Goal: Task Accomplishment & Management: Complete application form

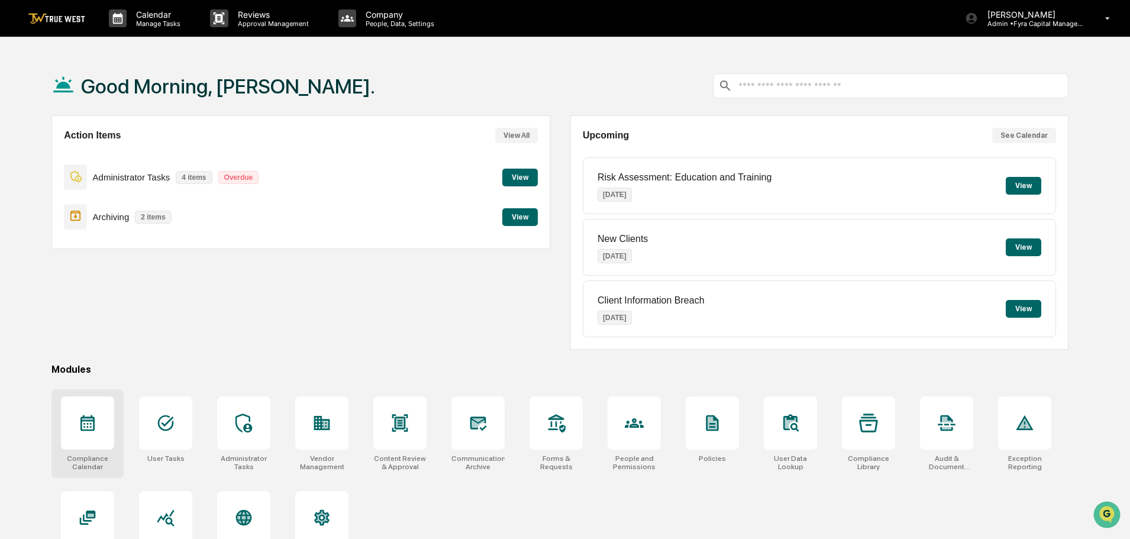
click at [86, 424] on icon at bounding box center [87, 423] width 19 height 19
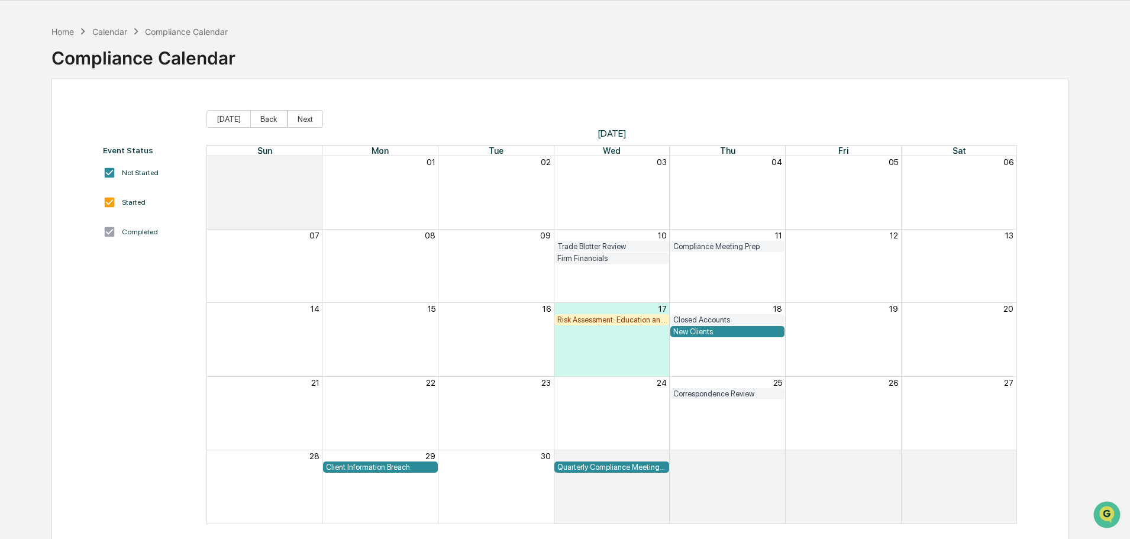
scroll to position [56, 0]
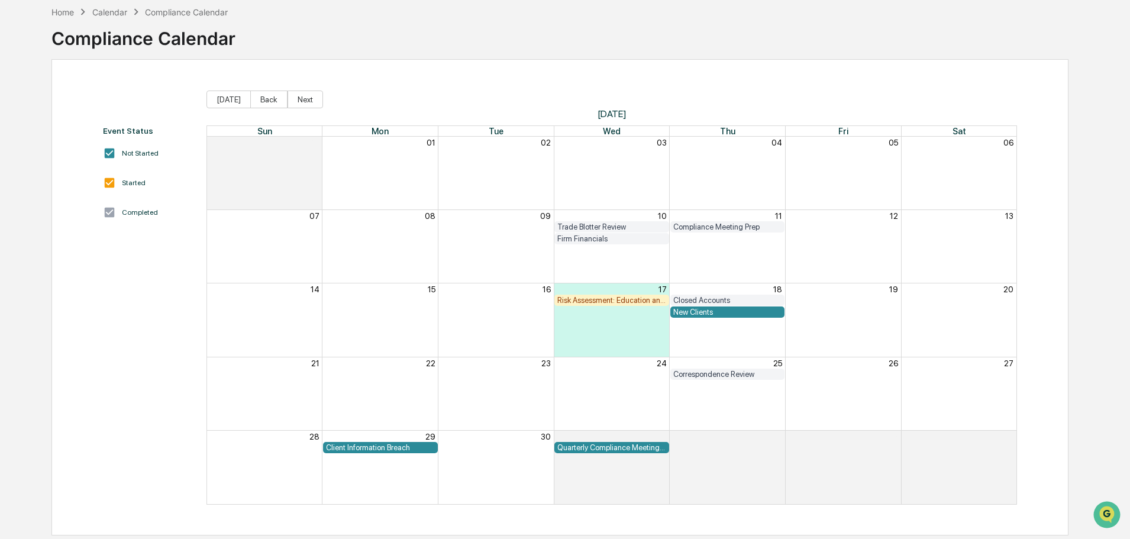
click at [372, 446] on div "Client Information Breach" at bounding box center [380, 447] width 109 height 9
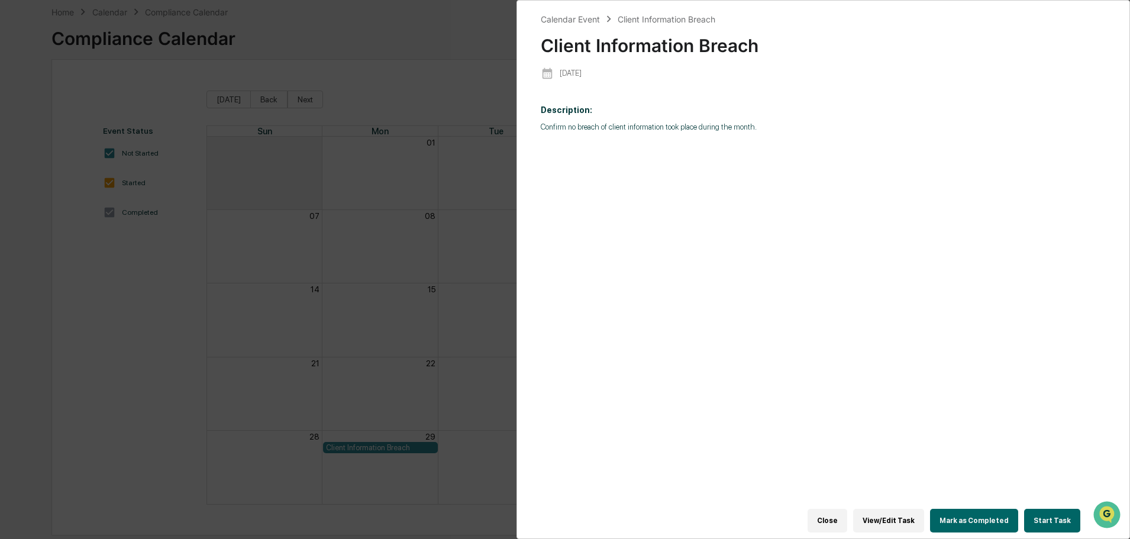
click at [1044, 512] on button "Start Task" at bounding box center [1052, 521] width 56 height 24
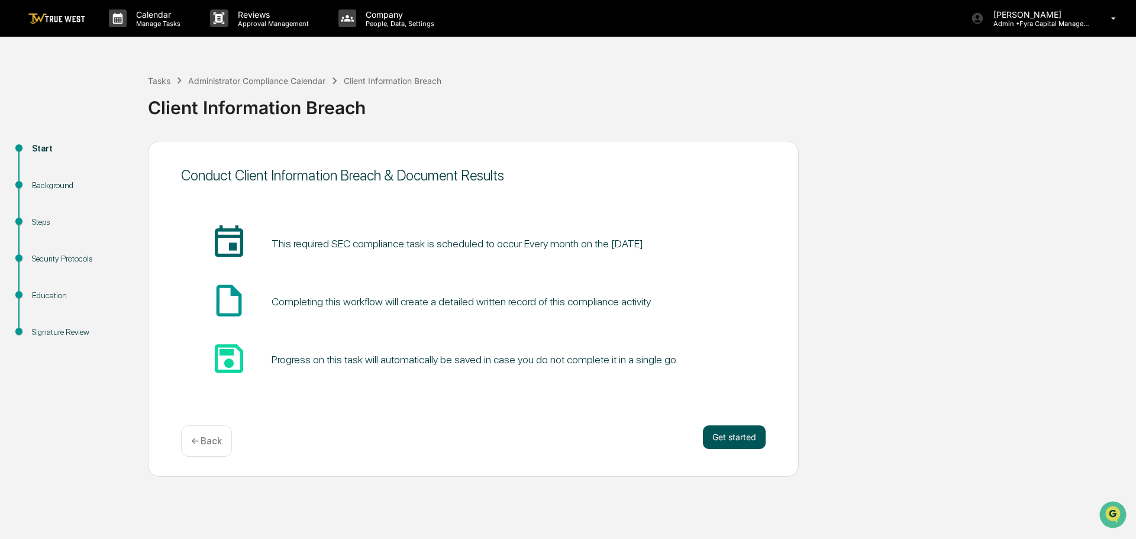
click at [734, 432] on button "Get started" at bounding box center [734, 437] width 63 height 24
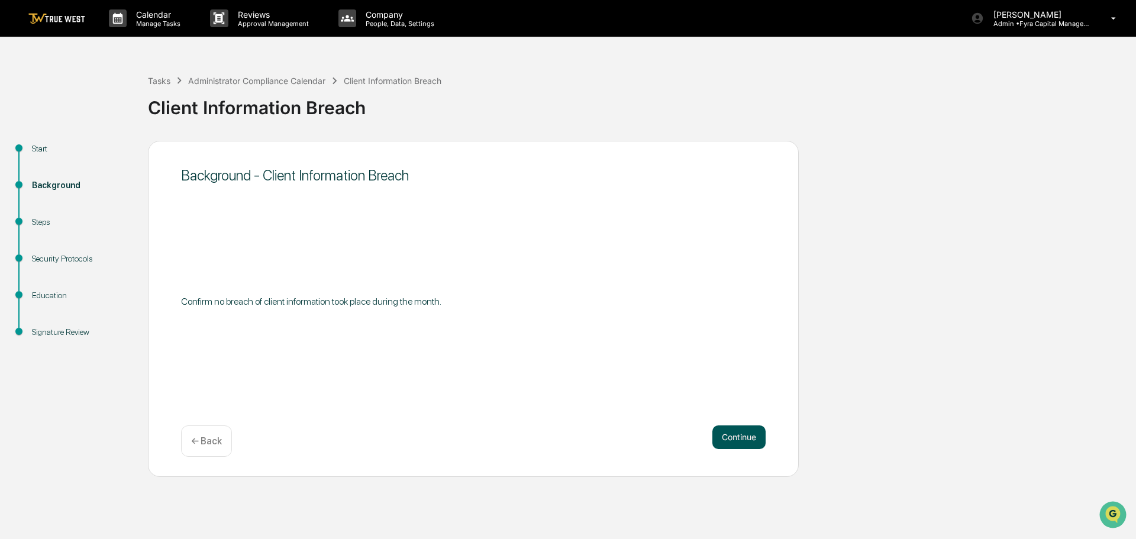
click at [735, 439] on button "Continue" at bounding box center [738, 437] width 53 height 24
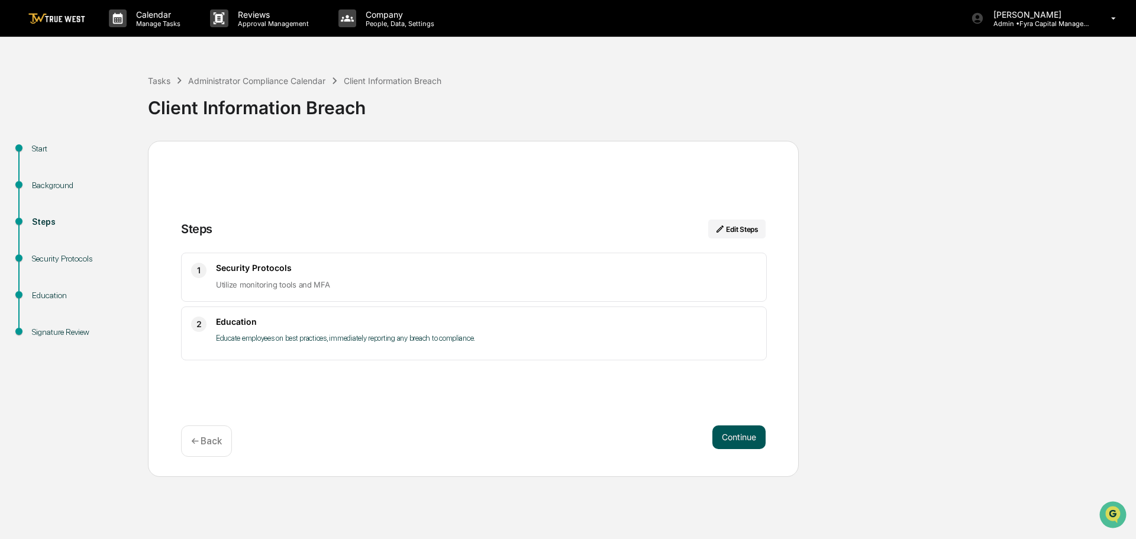
click at [735, 438] on button "Continue" at bounding box center [738, 437] width 53 height 24
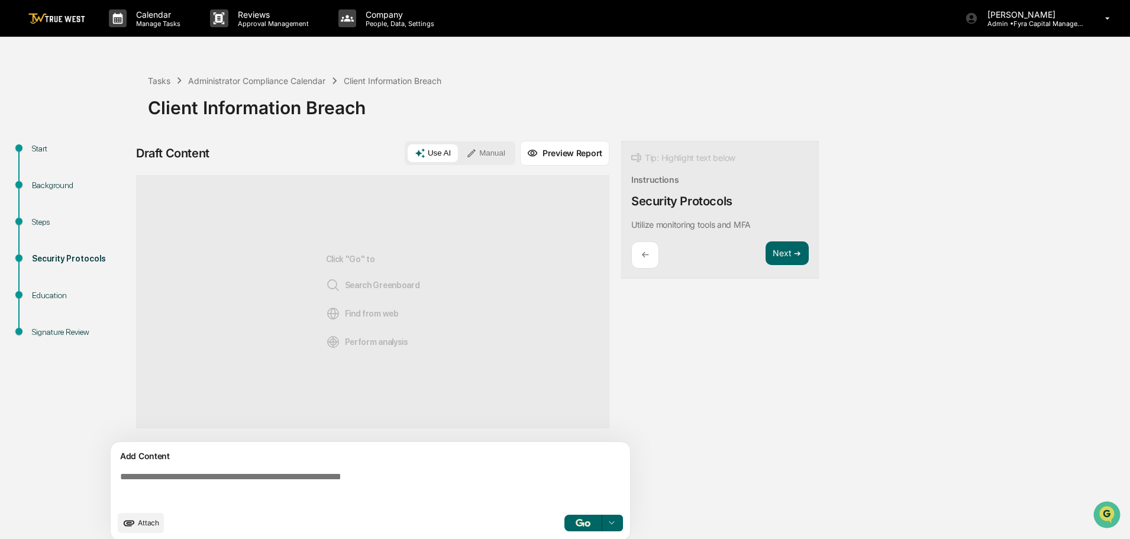
click at [486, 150] on button "Manual" at bounding box center [485, 153] width 53 height 18
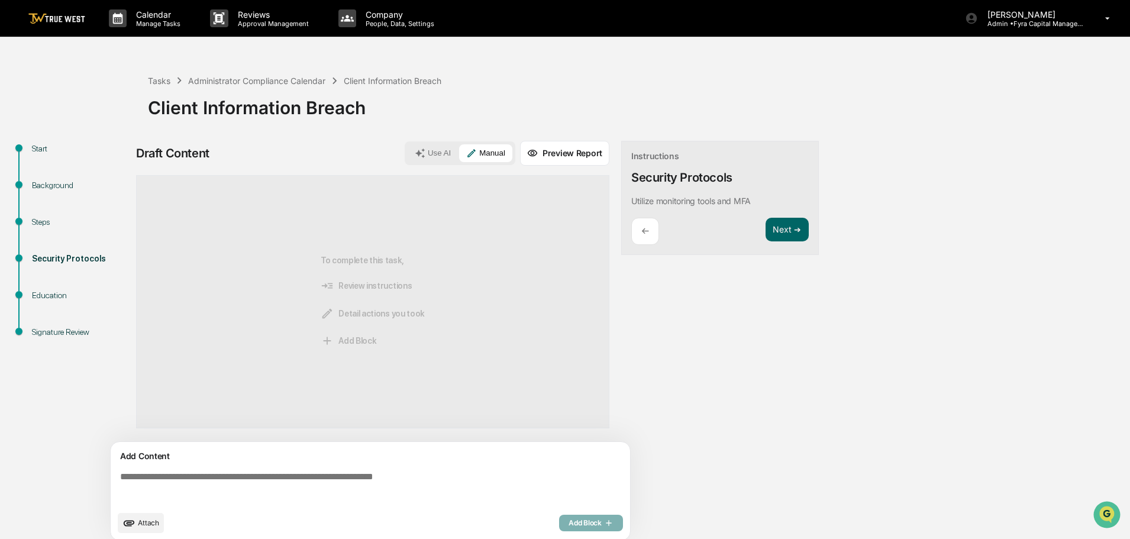
click at [122, 477] on textarea at bounding box center [372, 488] width 515 height 43
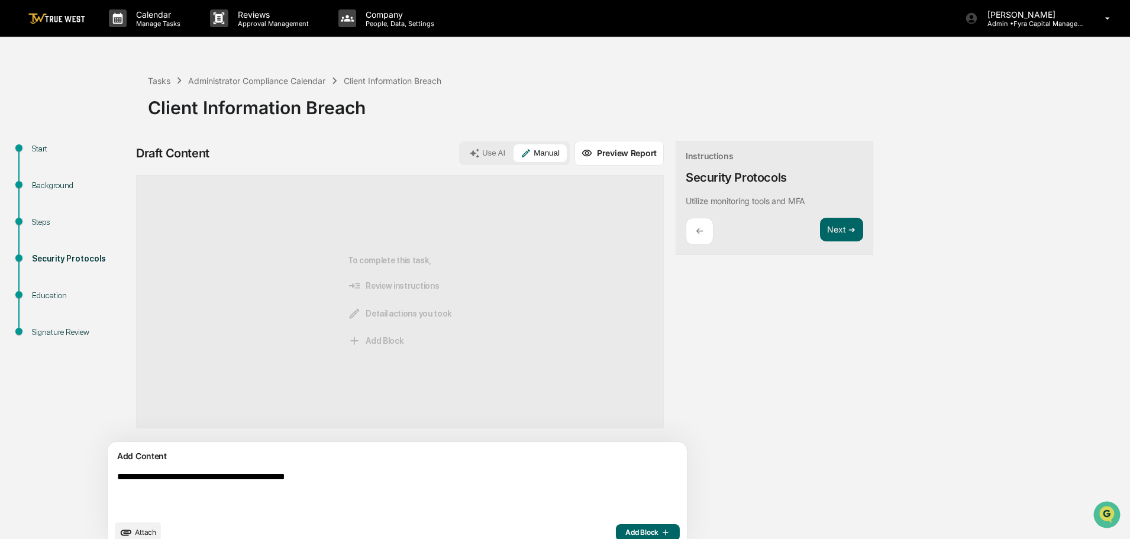
drag, startPoint x: 338, startPoint y: 476, endPoint x: 117, endPoint y: 482, distance: 220.8
click at [108, 473] on div "**********" at bounding box center [565, 349] width 1118 height 417
type textarea "**********"
click at [616, 526] on button "Add Block" at bounding box center [648, 532] width 64 height 17
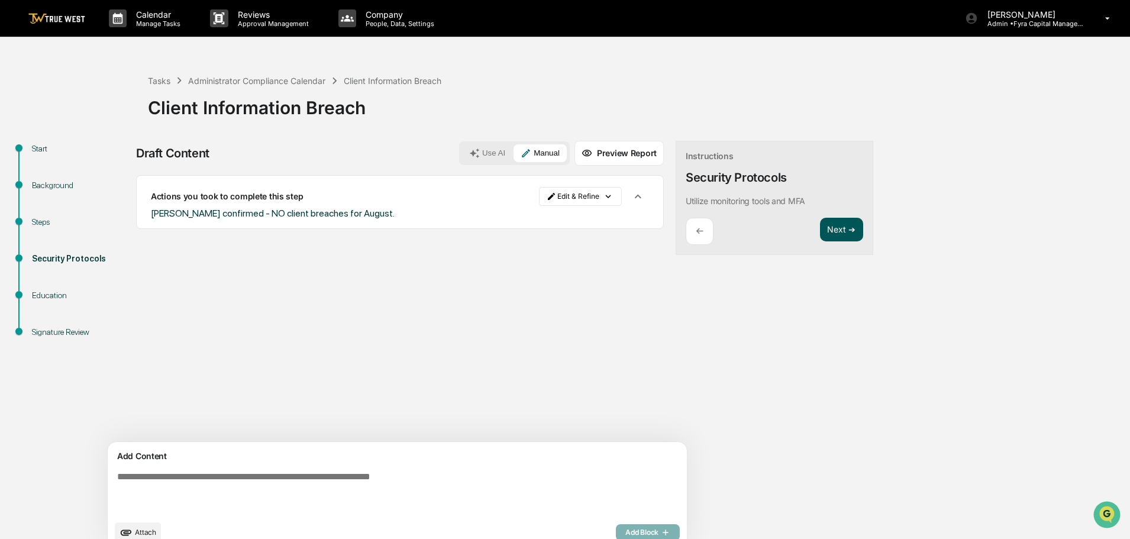
click at [820, 228] on button "Next ➔" at bounding box center [841, 230] width 43 height 24
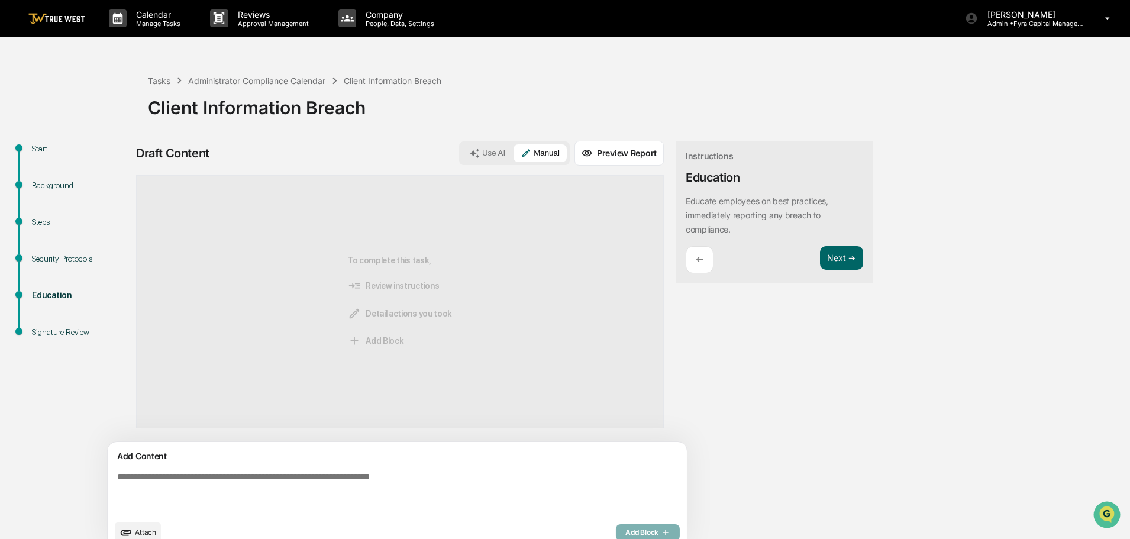
paste textarea "**********"
type textarea "**********"
click at [625, 532] on span "Add Block" at bounding box center [647, 532] width 45 height 9
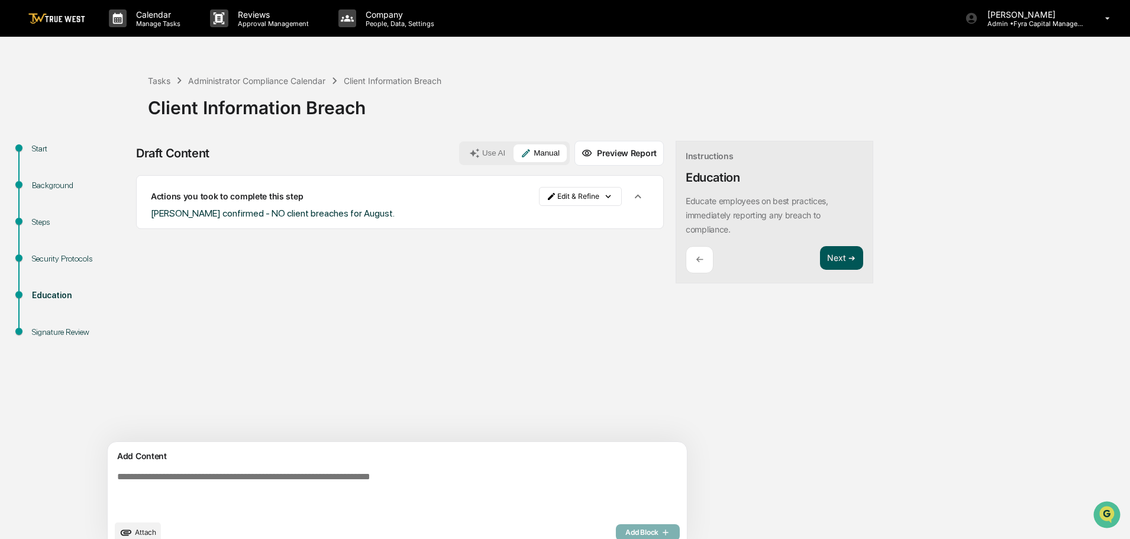
click at [820, 256] on button "Next ➔" at bounding box center [841, 258] width 43 height 24
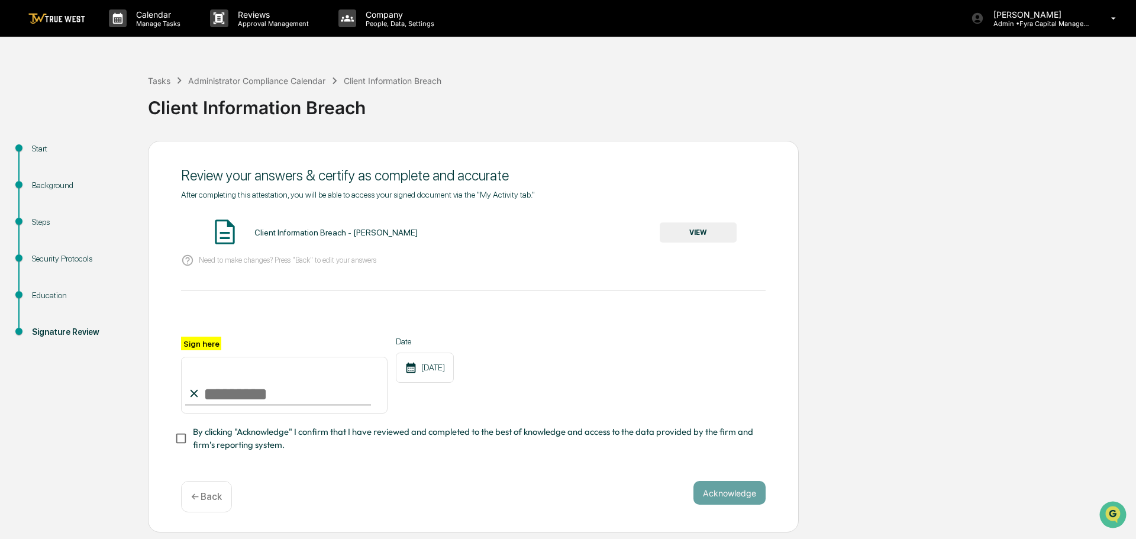
click at [695, 230] on button "VIEW" at bounding box center [698, 232] width 77 height 20
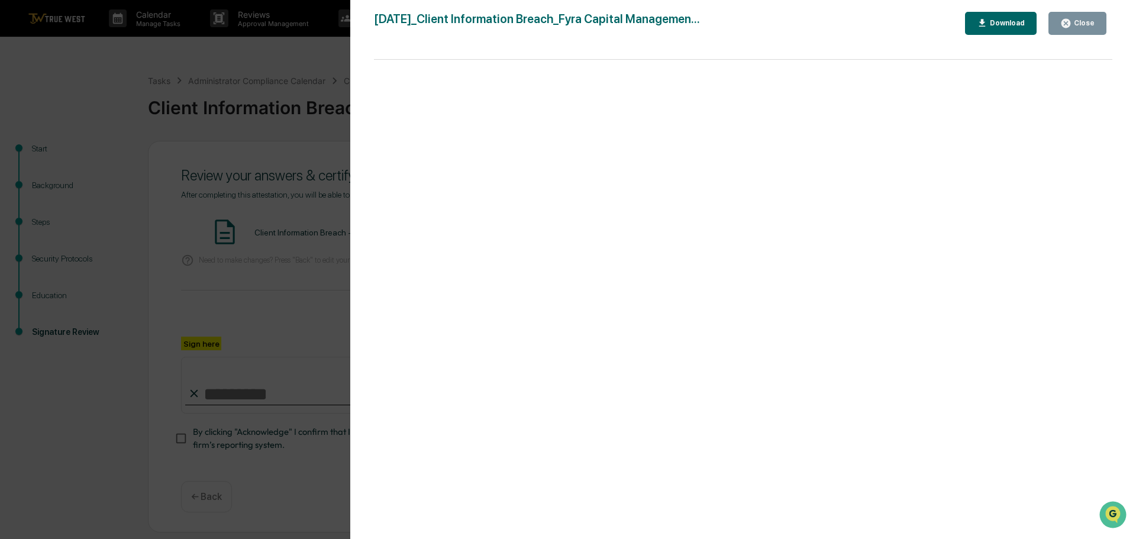
click at [321, 51] on div "Version History 09/17/2025, 06:26 PM Tammy Steffen 2025-09-17_Client Informatio…" at bounding box center [568, 269] width 1136 height 539
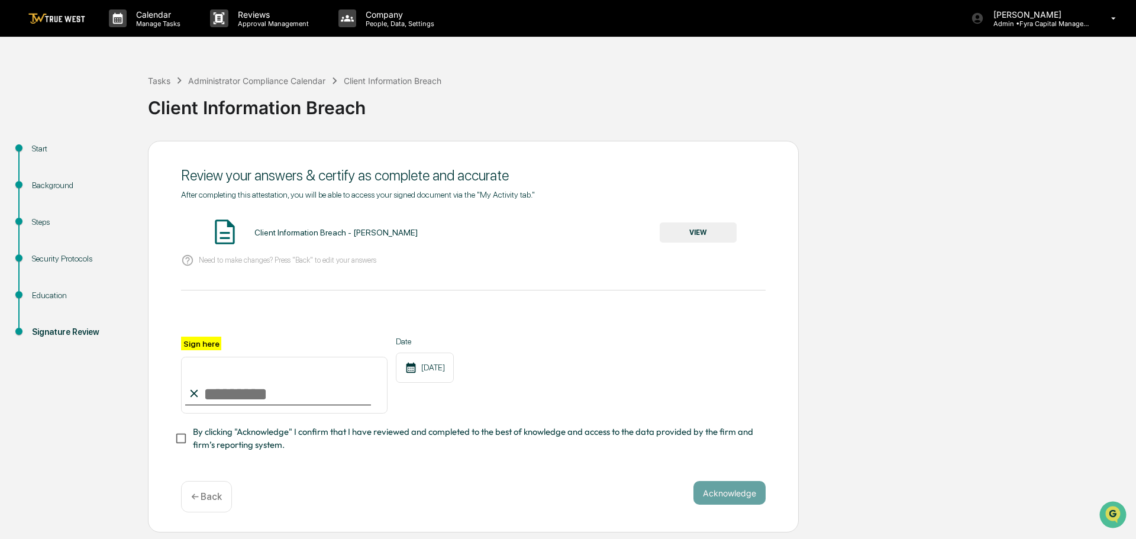
click at [271, 392] on input "Sign here" at bounding box center [284, 385] width 206 height 57
type input "**********"
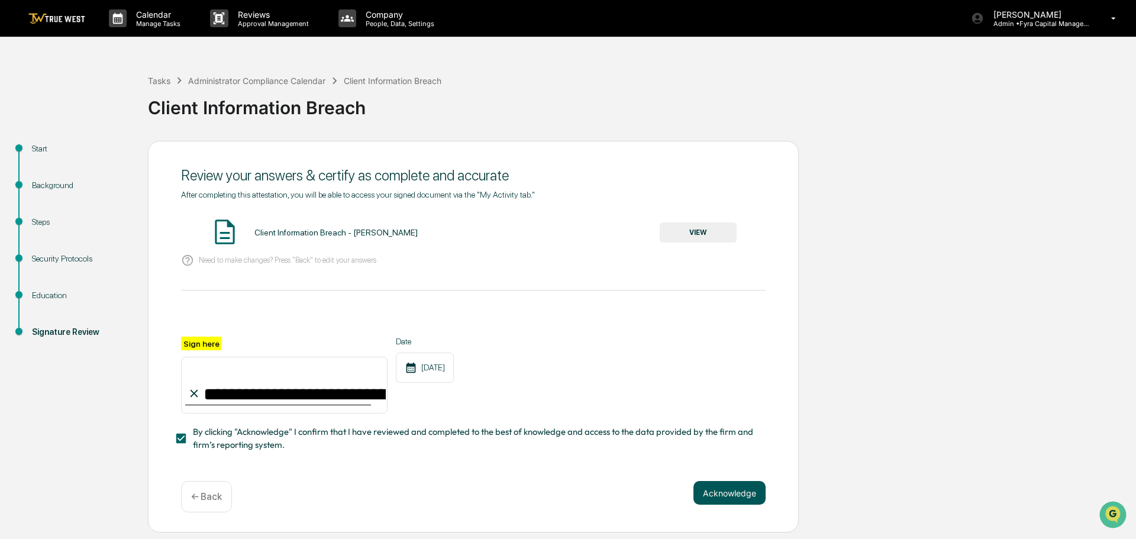
click at [728, 496] on button "Acknowledge" at bounding box center [729, 493] width 72 height 24
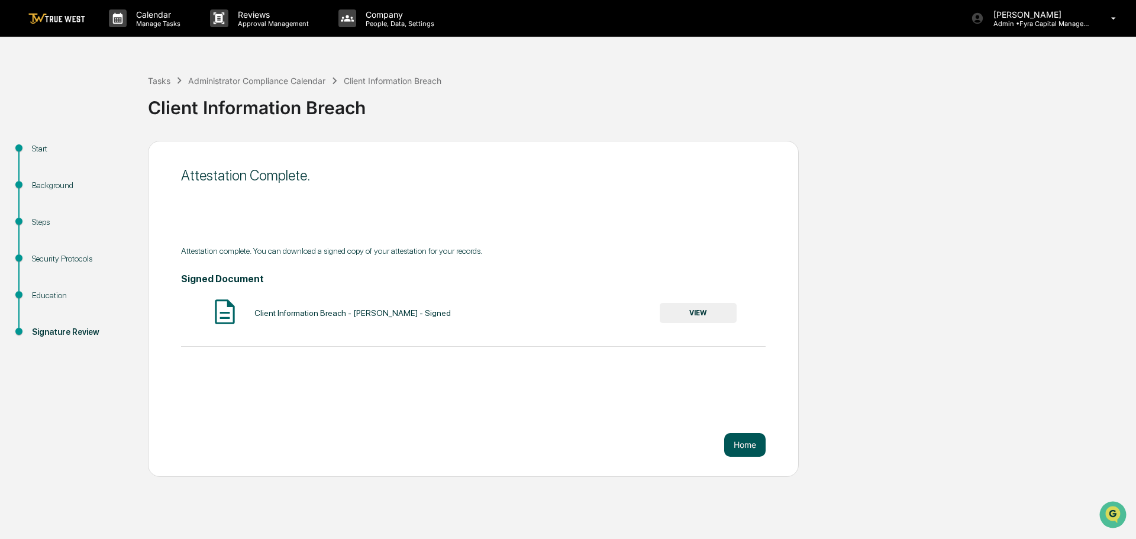
click at [747, 442] on button "Home" at bounding box center [744, 445] width 41 height 24
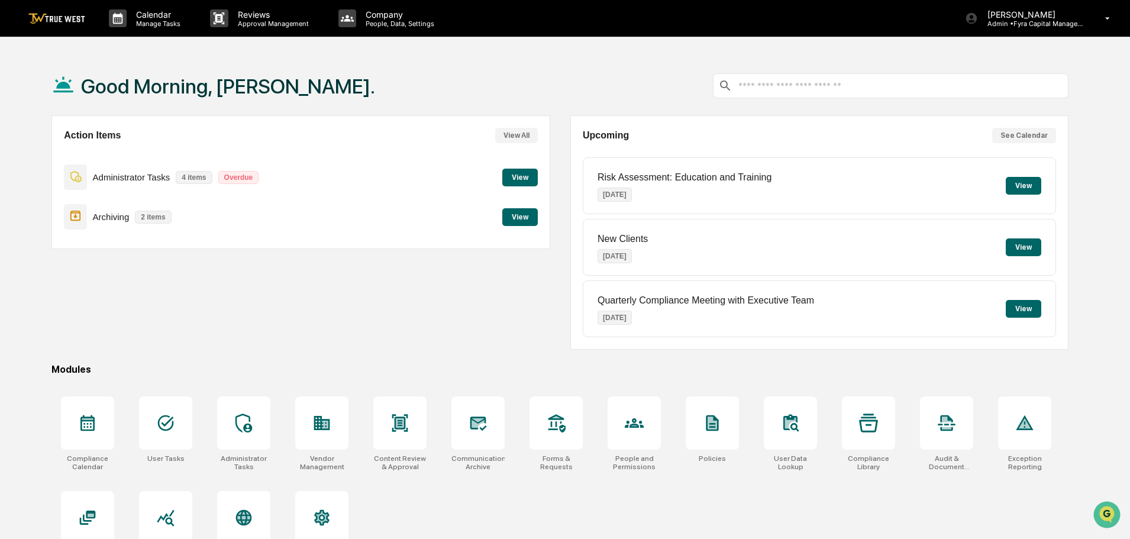
click at [523, 219] on button "View" at bounding box center [520, 217] width 36 height 18
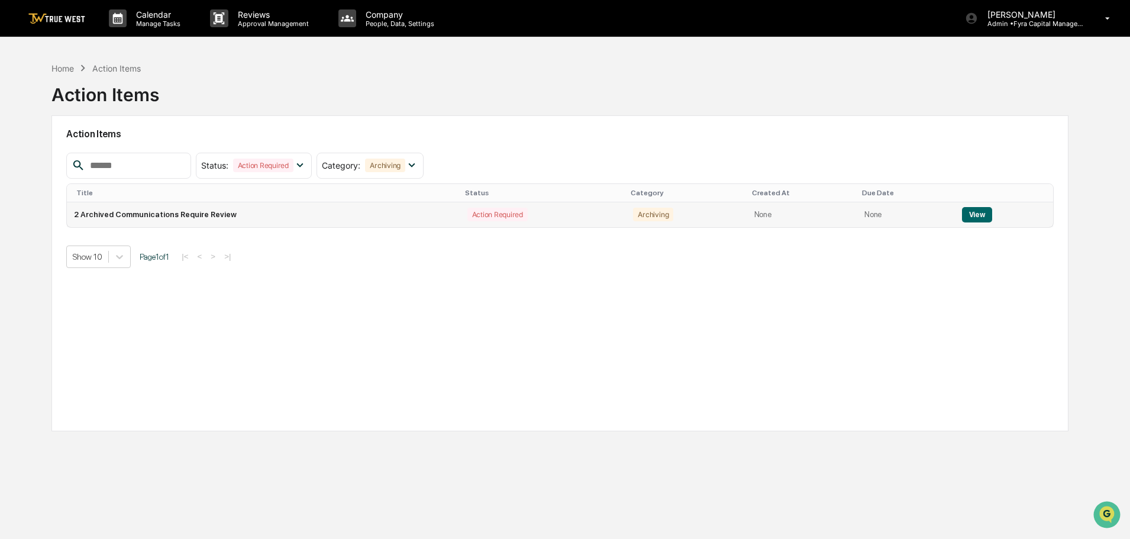
click at [973, 214] on button "View" at bounding box center [977, 214] width 30 height 15
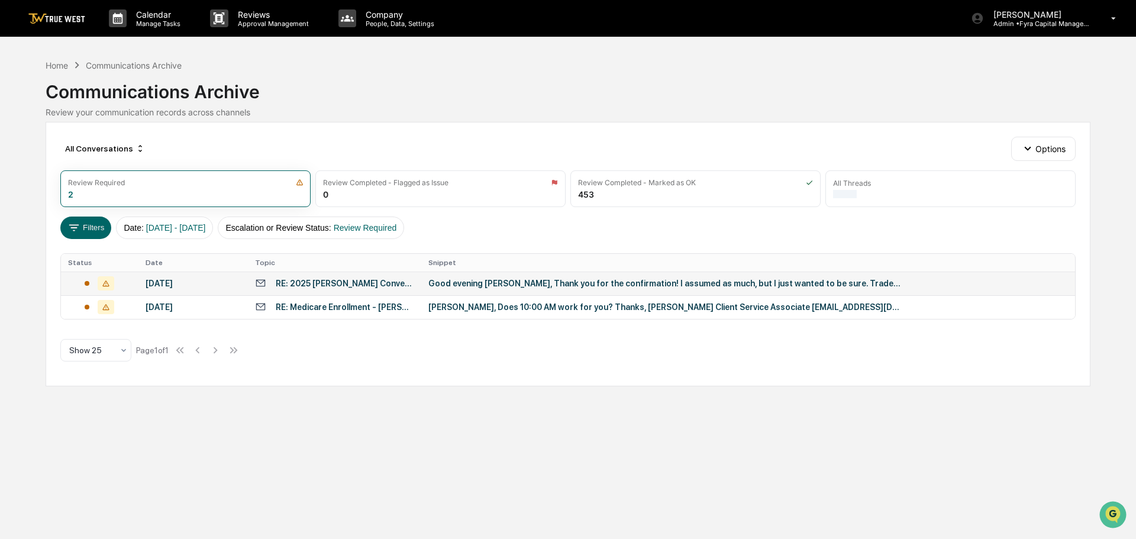
click at [530, 280] on div "Good evening Kevin, Thank you for the confirmation! I assumed as much, but I ju…" at bounding box center [664, 283] width 473 height 9
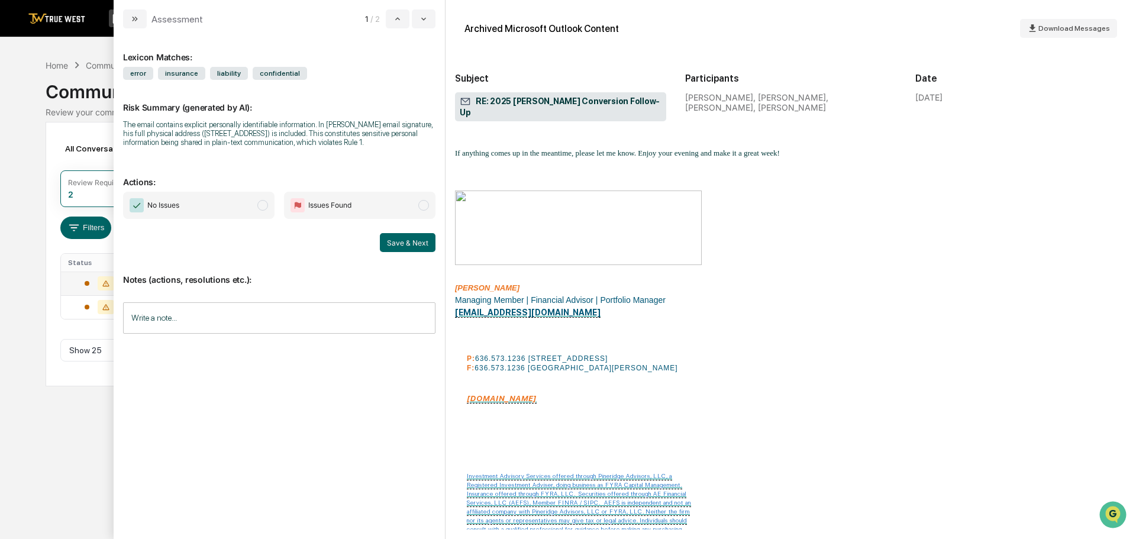
scroll to position [59, 0]
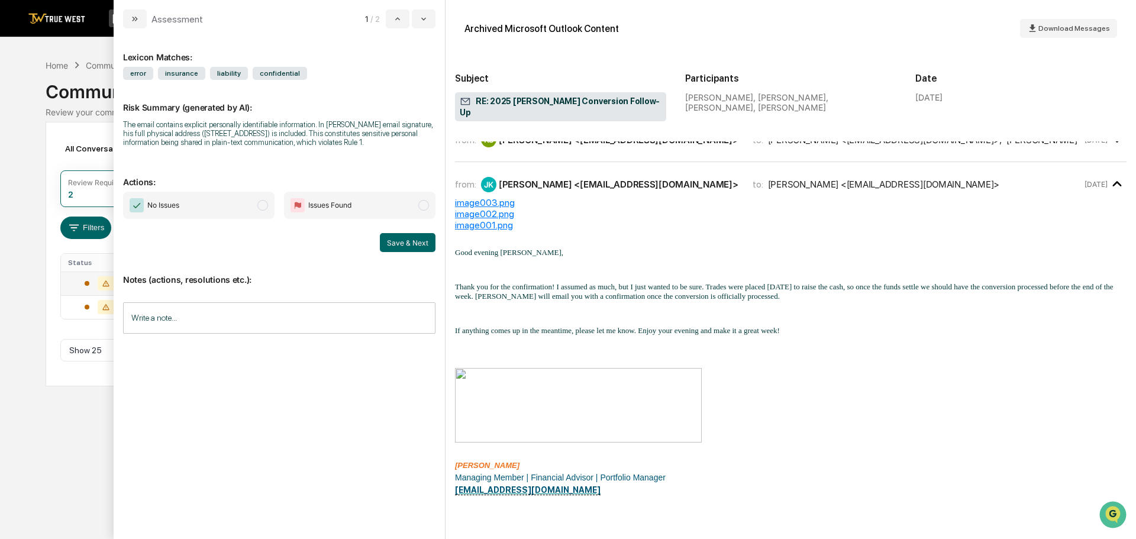
click at [259, 205] on span "modal" at bounding box center [262, 205] width 11 height 11
click at [415, 241] on button "Save & Next" at bounding box center [408, 242] width 56 height 19
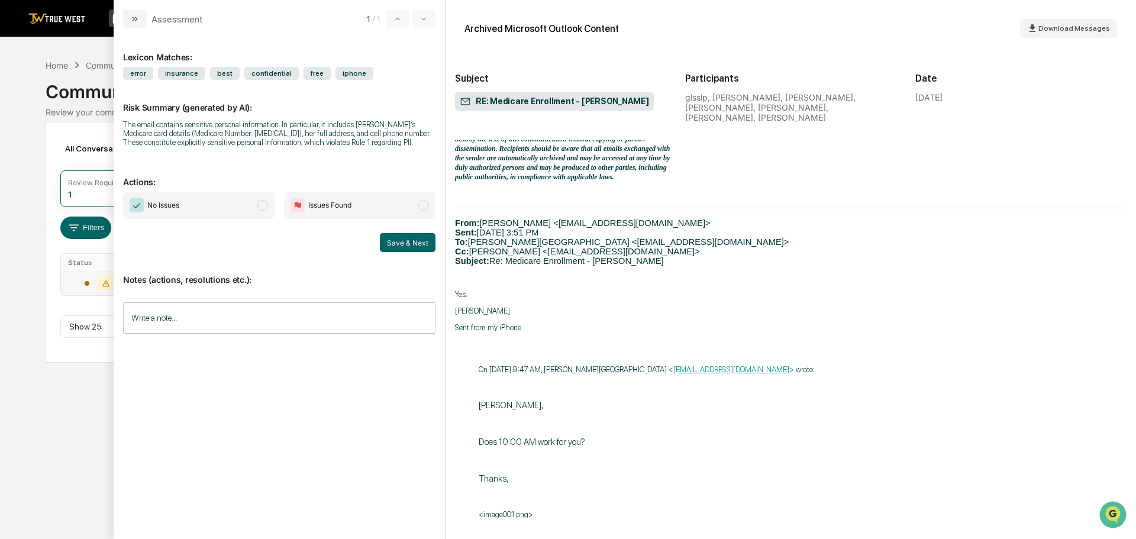
scroll to position [888, 0]
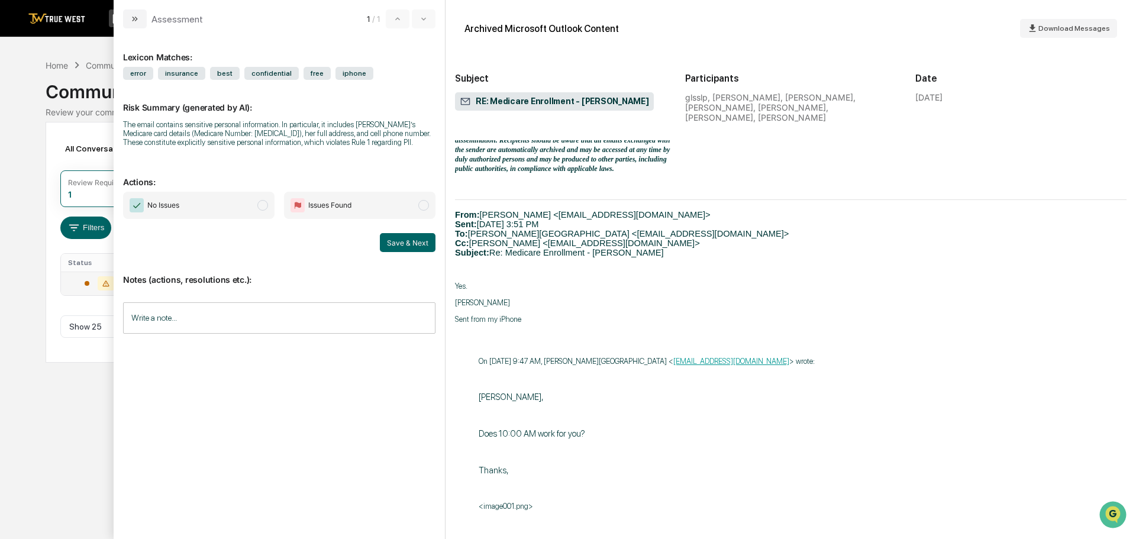
click at [259, 204] on span "modal" at bounding box center [262, 205] width 11 height 11
click at [399, 241] on button "Save & Next" at bounding box center [408, 242] width 56 height 19
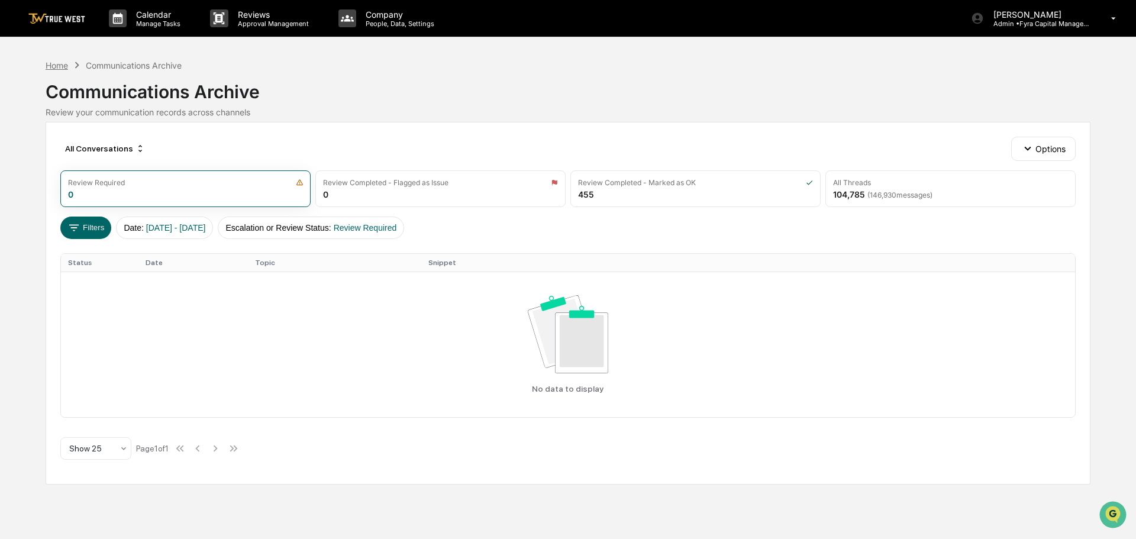
click at [62, 62] on div "Home" at bounding box center [57, 65] width 22 height 10
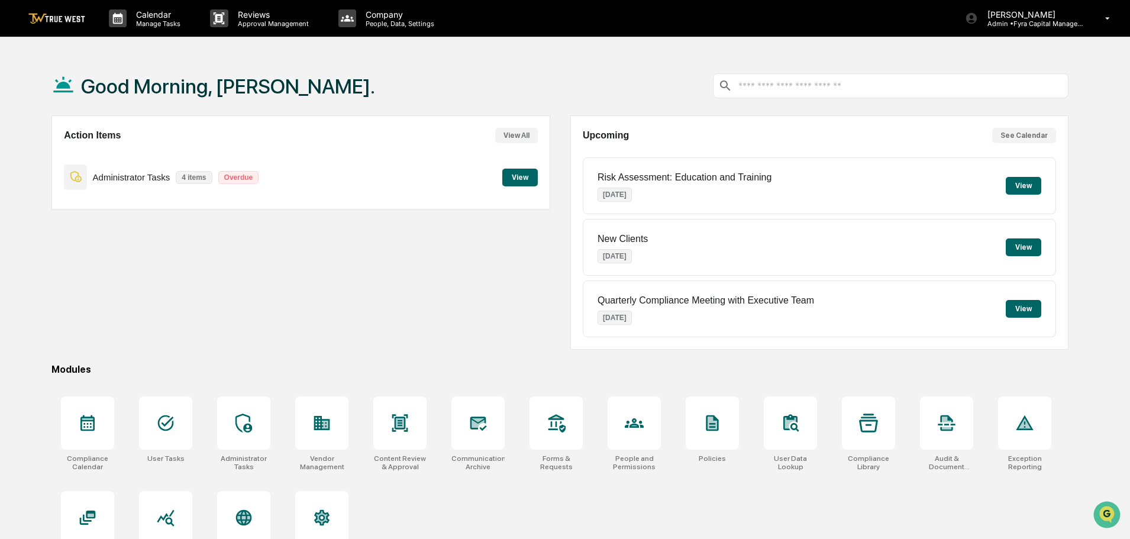
click at [519, 180] on button "View" at bounding box center [520, 178] width 36 height 18
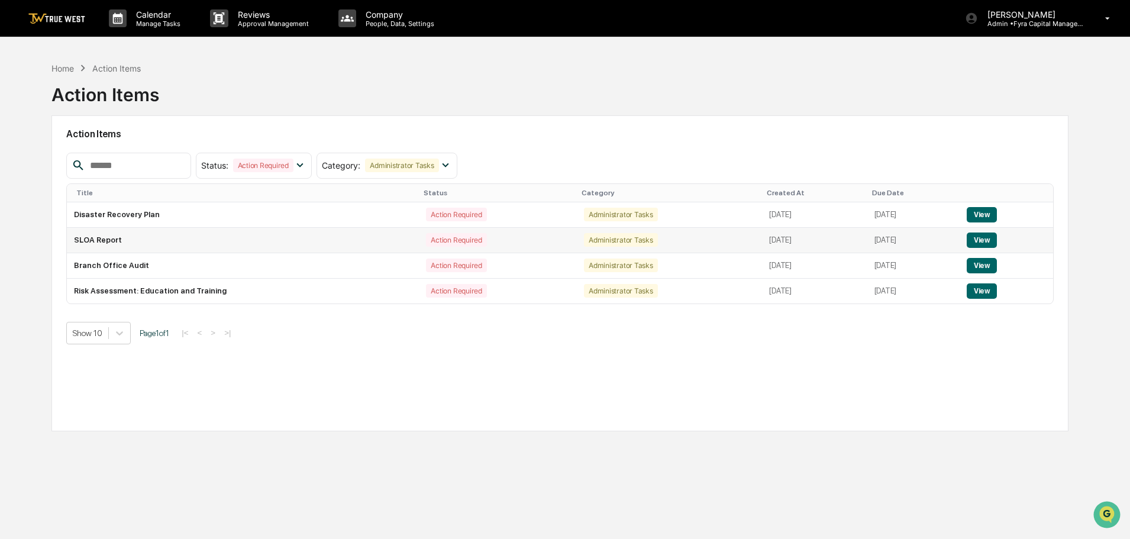
click at [994, 240] on button "View" at bounding box center [982, 240] width 30 height 15
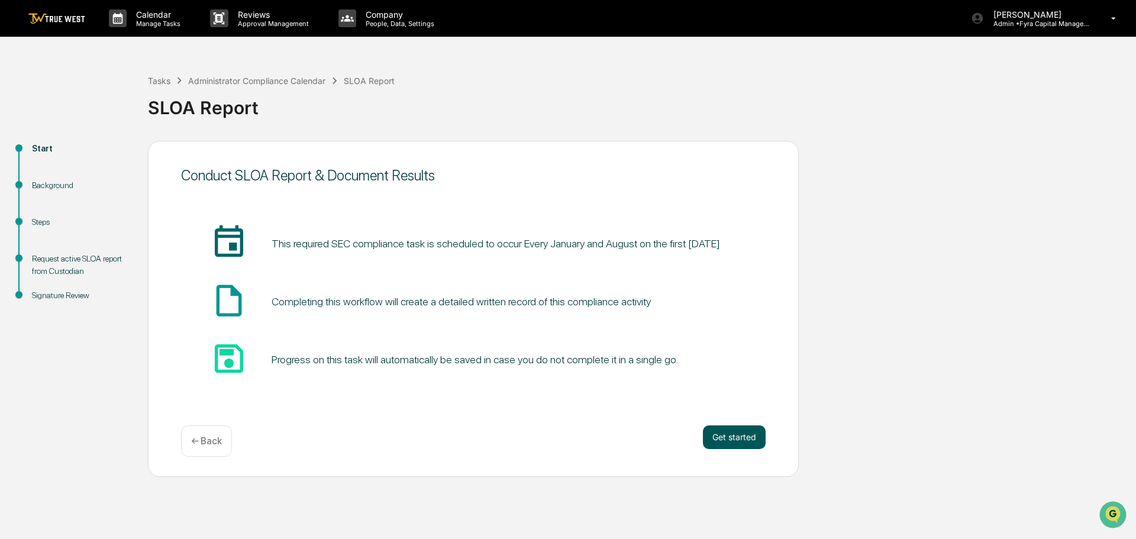
click at [732, 434] on button "Get started" at bounding box center [734, 437] width 63 height 24
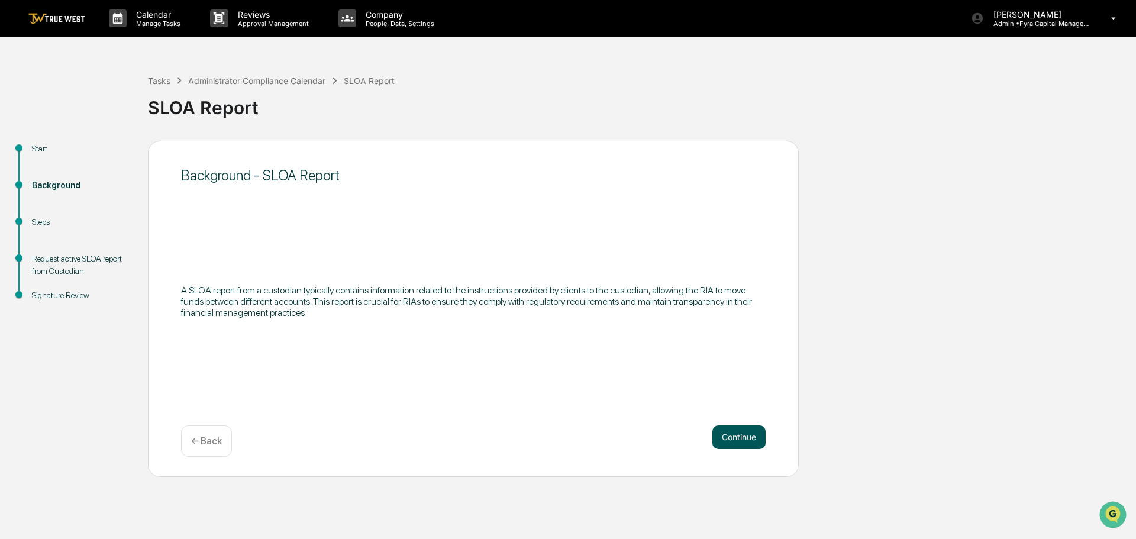
click at [733, 437] on button "Continue" at bounding box center [738, 437] width 53 height 24
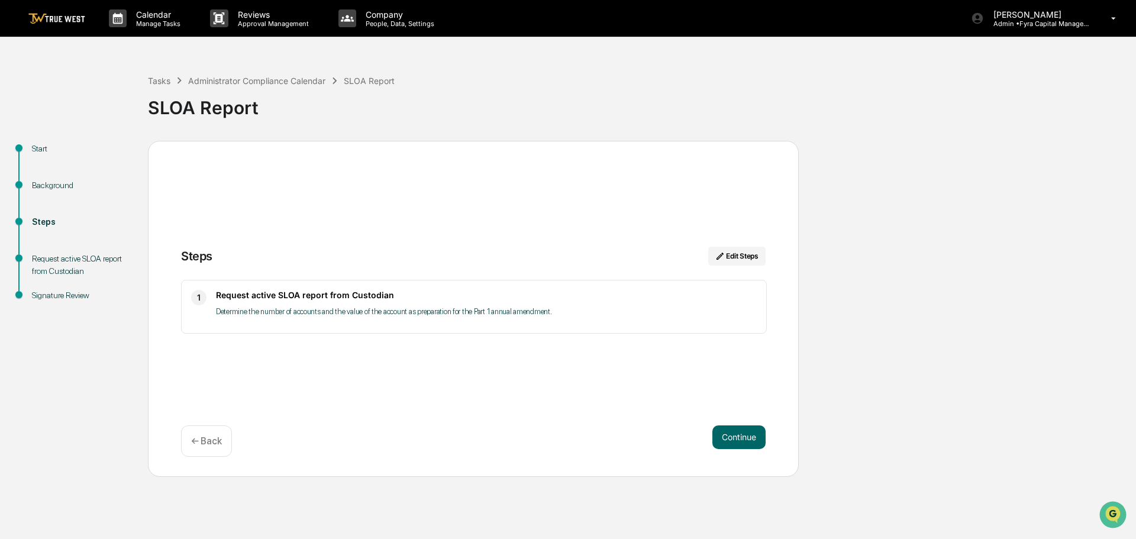
click at [733, 437] on button "Continue" at bounding box center [738, 437] width 53 height 24
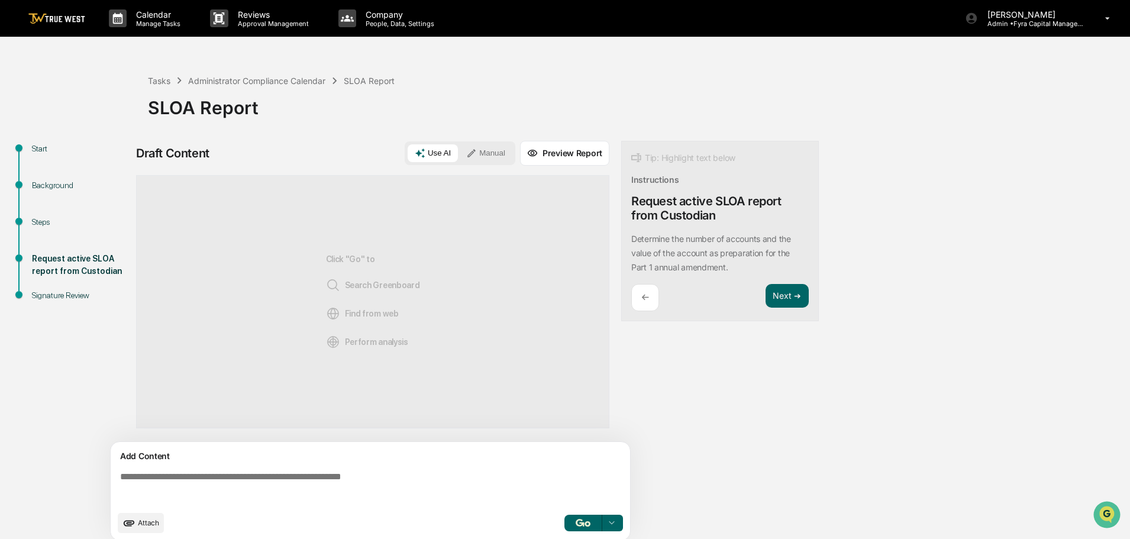
click at [484, 146] on button "Manual" at bounding box center [485, 153] width 53 height 18
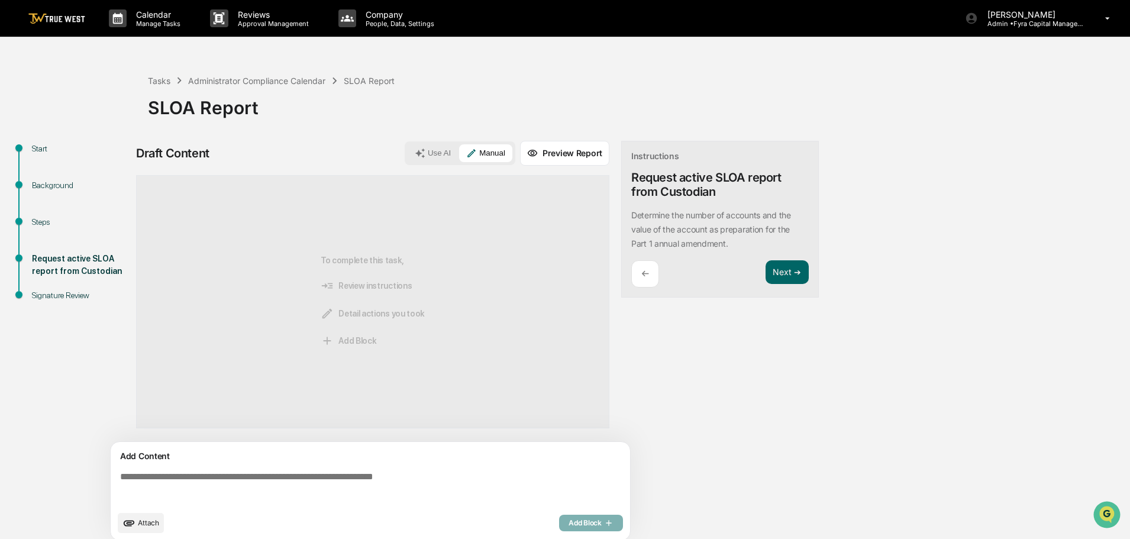
click at [120, 475] on textarea at bounding box center [372, 488] width 515 height 43
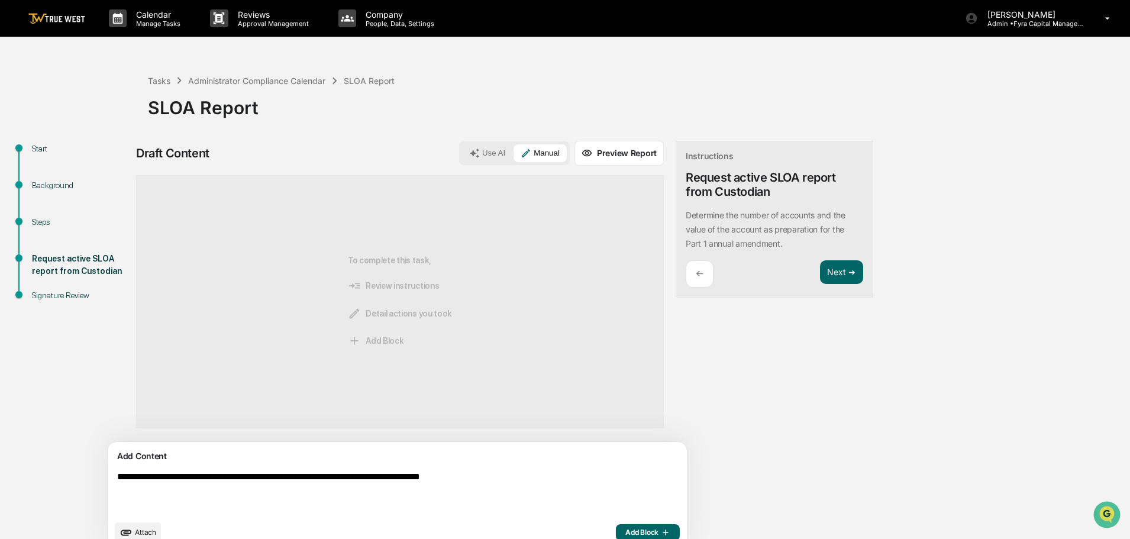
type textarea "**********"
click at [625, 528] on span "Add Block" at bounding box center [647, 532] width 45 height 9
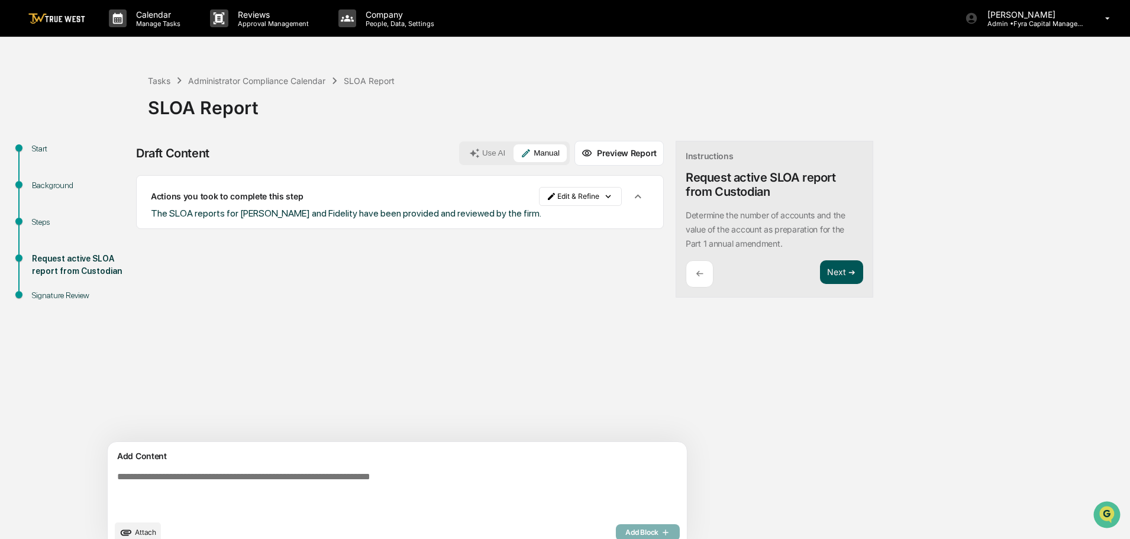
click at [820, 272] on button "Next ➔" at bounding box center [841, 272] width 43 height 24
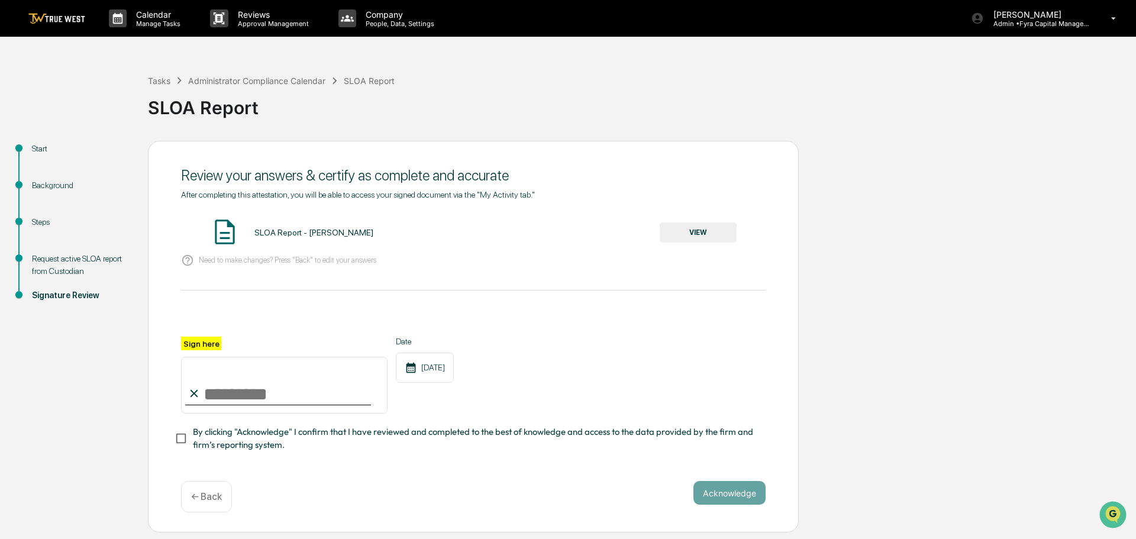
click at [693, 232] on button "VIEW" at bounding box center [698, 232] width 77 height 20
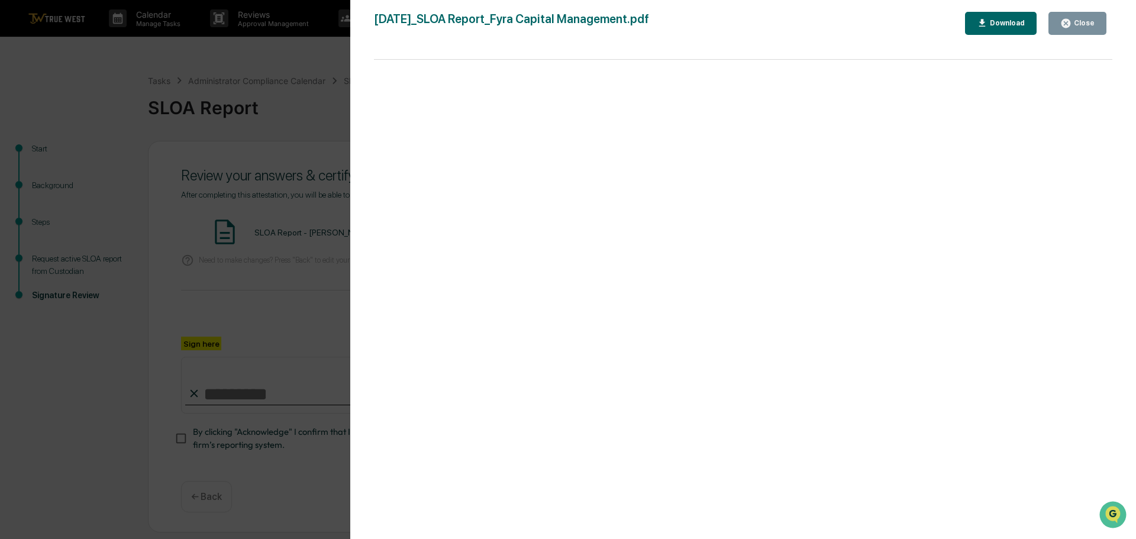
click at [335, 105] on div "Version History 09/17/2025, 06:37 PM Tammy Steffen 2025-09-17_SLOA Report_Fyra …" at bounding box center [568, 269] width 1136 height 539
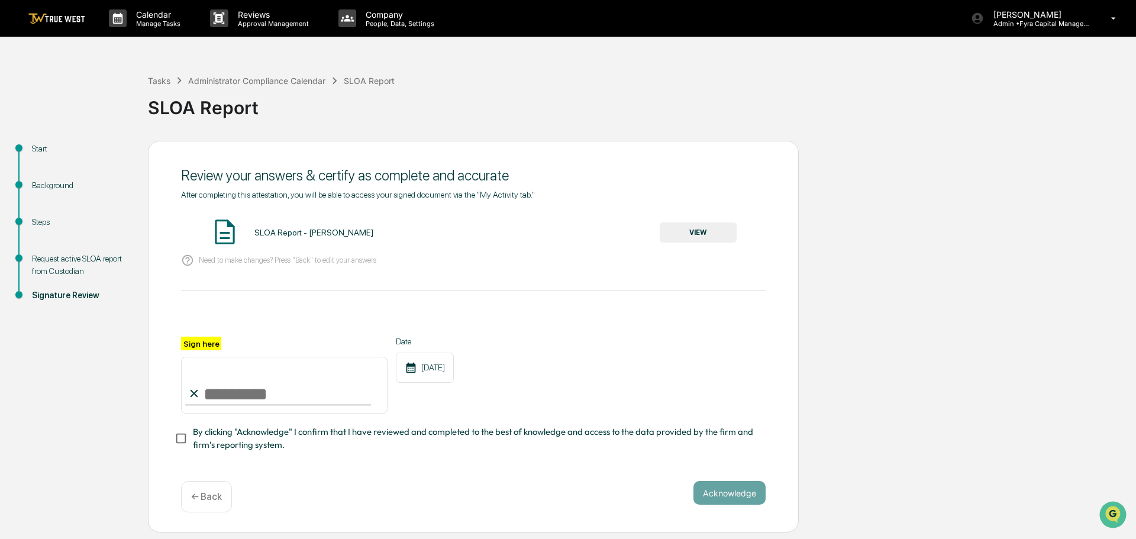
click at [283, 393] on input "Sign here" at bounding box center [284, 385] width 206 height 57
type input "**********"
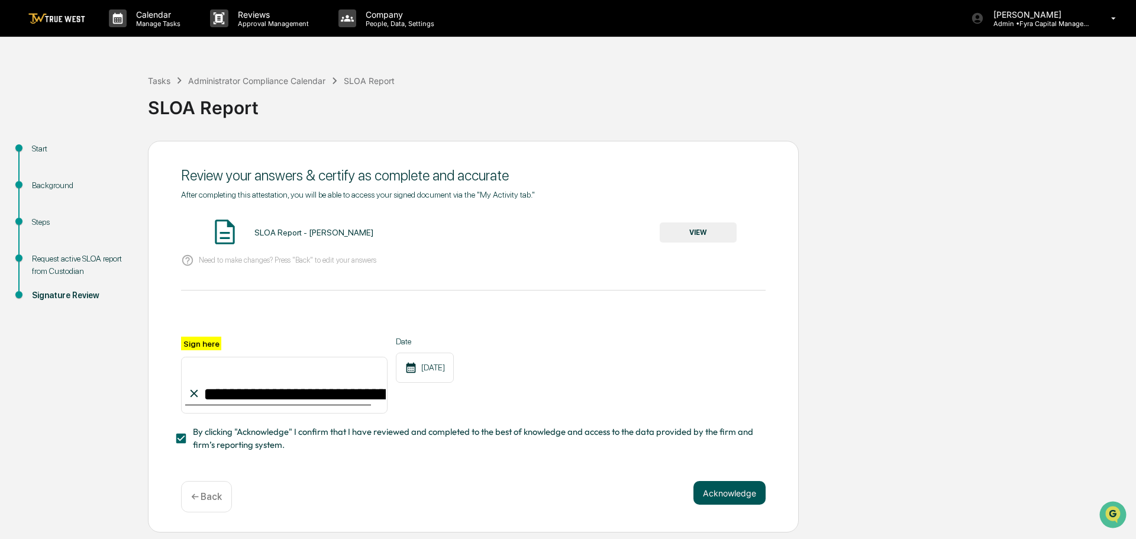
click at [721, 495] on button "Acknowledge" at bounding box center [729, 493] width 72 height 24
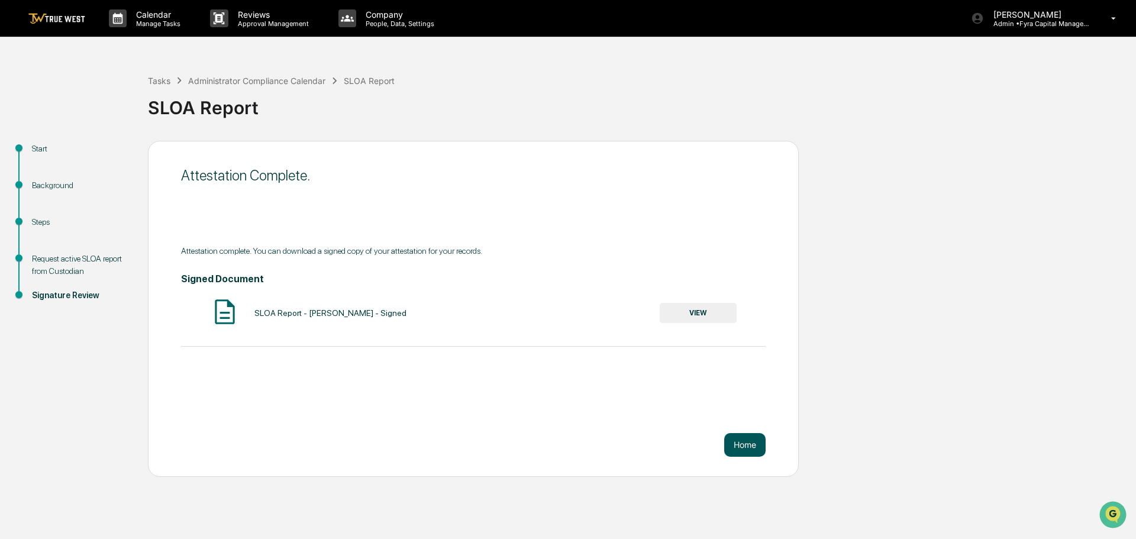
click at [743, 447] on button "Home" at bounding box center [744, 445] width 41 height 24
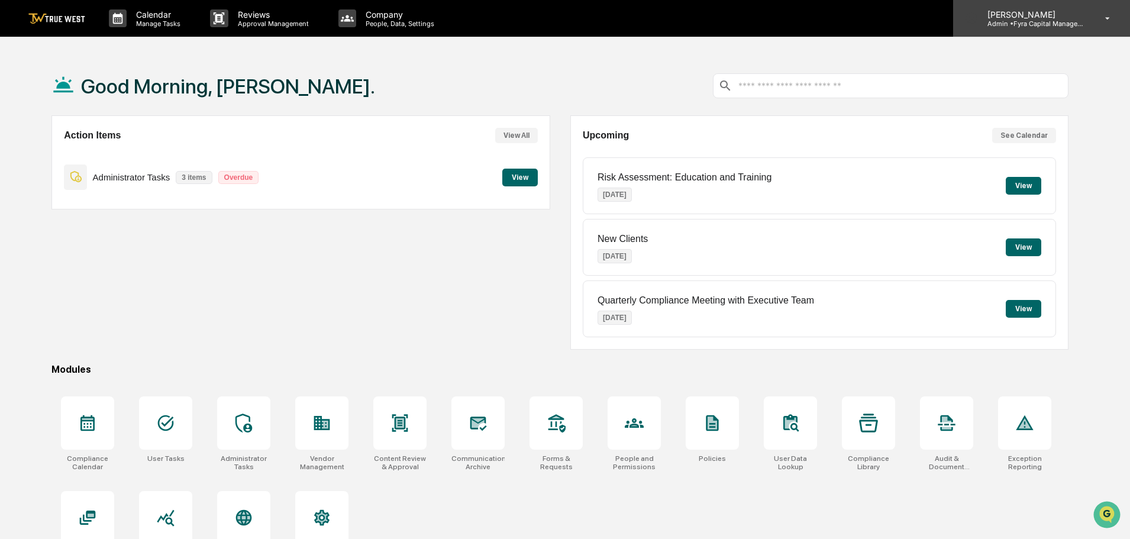
click at [1007, 18] on p "[PERSON_NAME]" at bounding box center [1033, 14] width 110 height 10
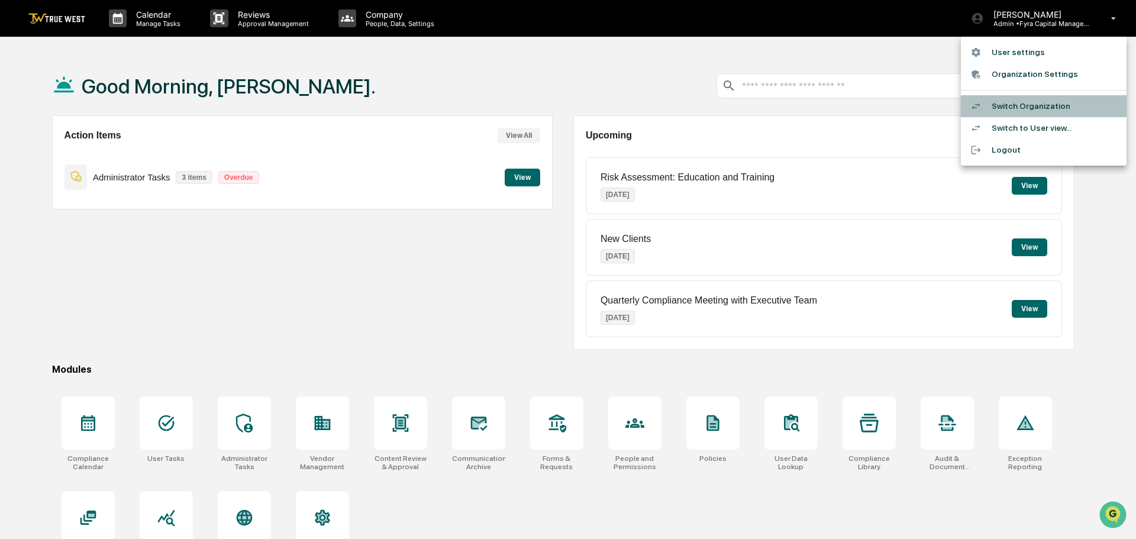
click at [1019, 106] on li "Switch Organization" at bounding box center [1044, 106] width 166 height 22
